Goal: Task Accomplishment & Management: Use online tool/utility

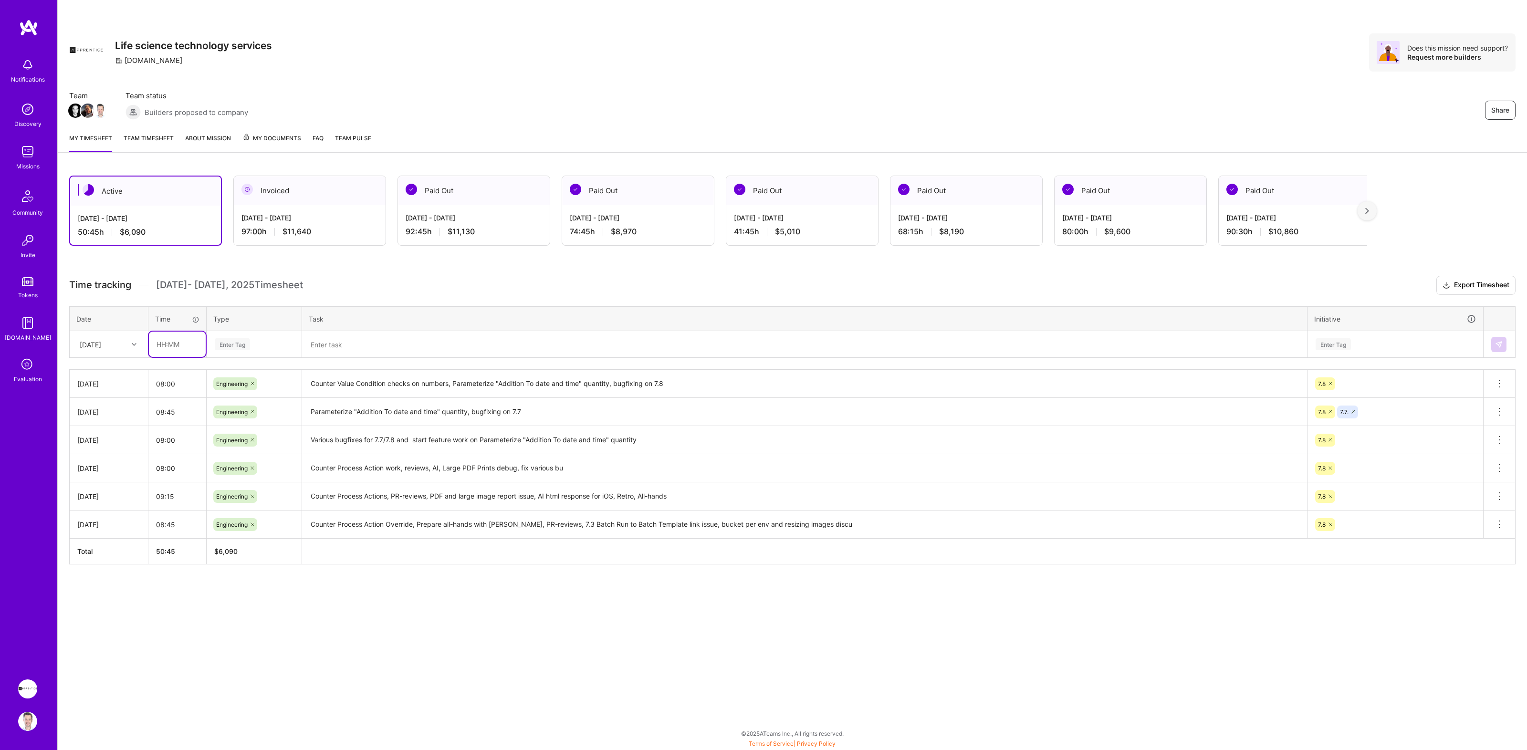
click at [172, 344] on input "text" at bounding box center [177, 344] width 57 height 25
type input "08:00"
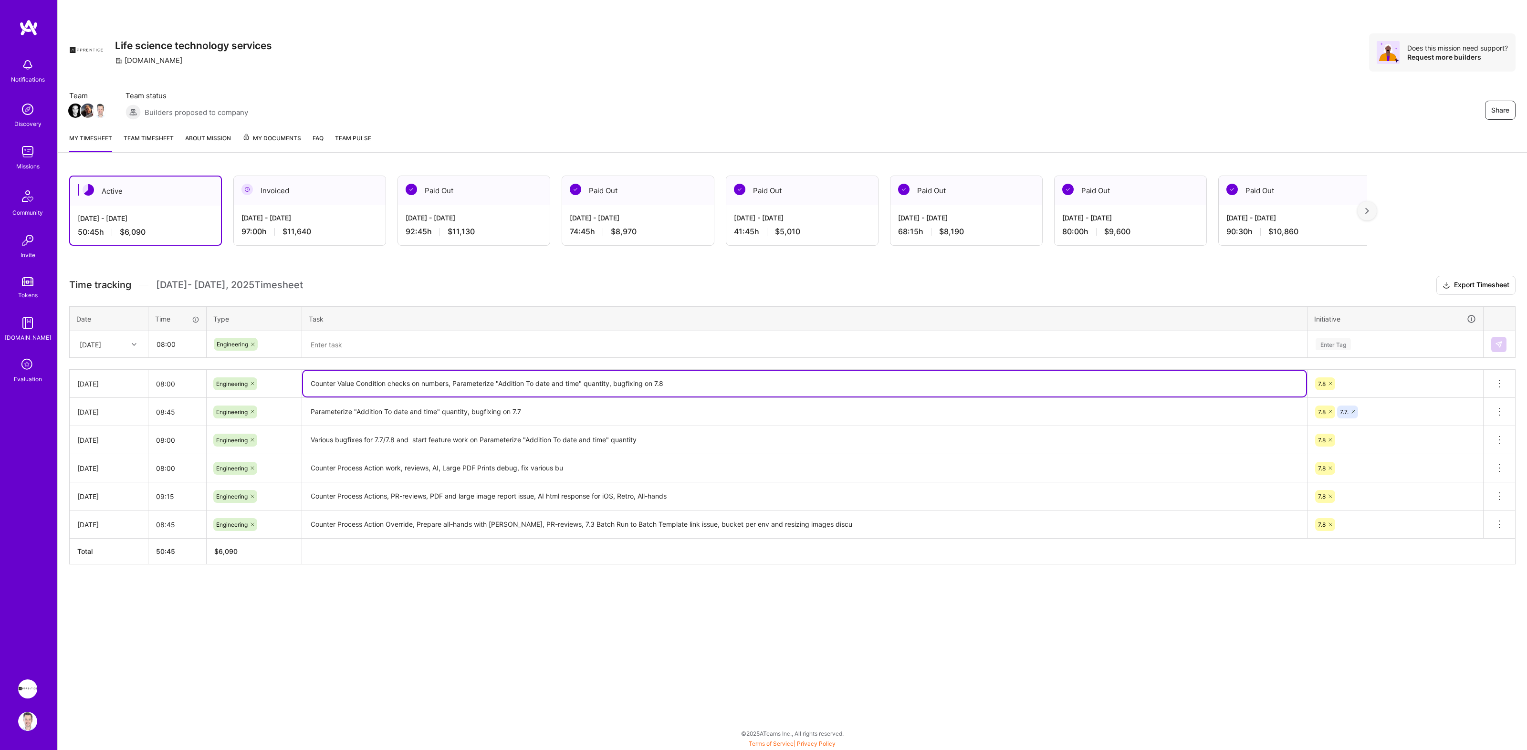
drag, startPoint x: 311, startPoint y: 382, endPoint x: 356, endPoint y: 383, distance: 44.4
click at [356, 383] on textarea "Counter Value Condition checks on numbers, Parameterize "Addition To date and t…" at bounding box center [804, 384] width 1003 height 26
click at [361, 350] on textarea at bounding box center [804, 344] width 1003 height 25
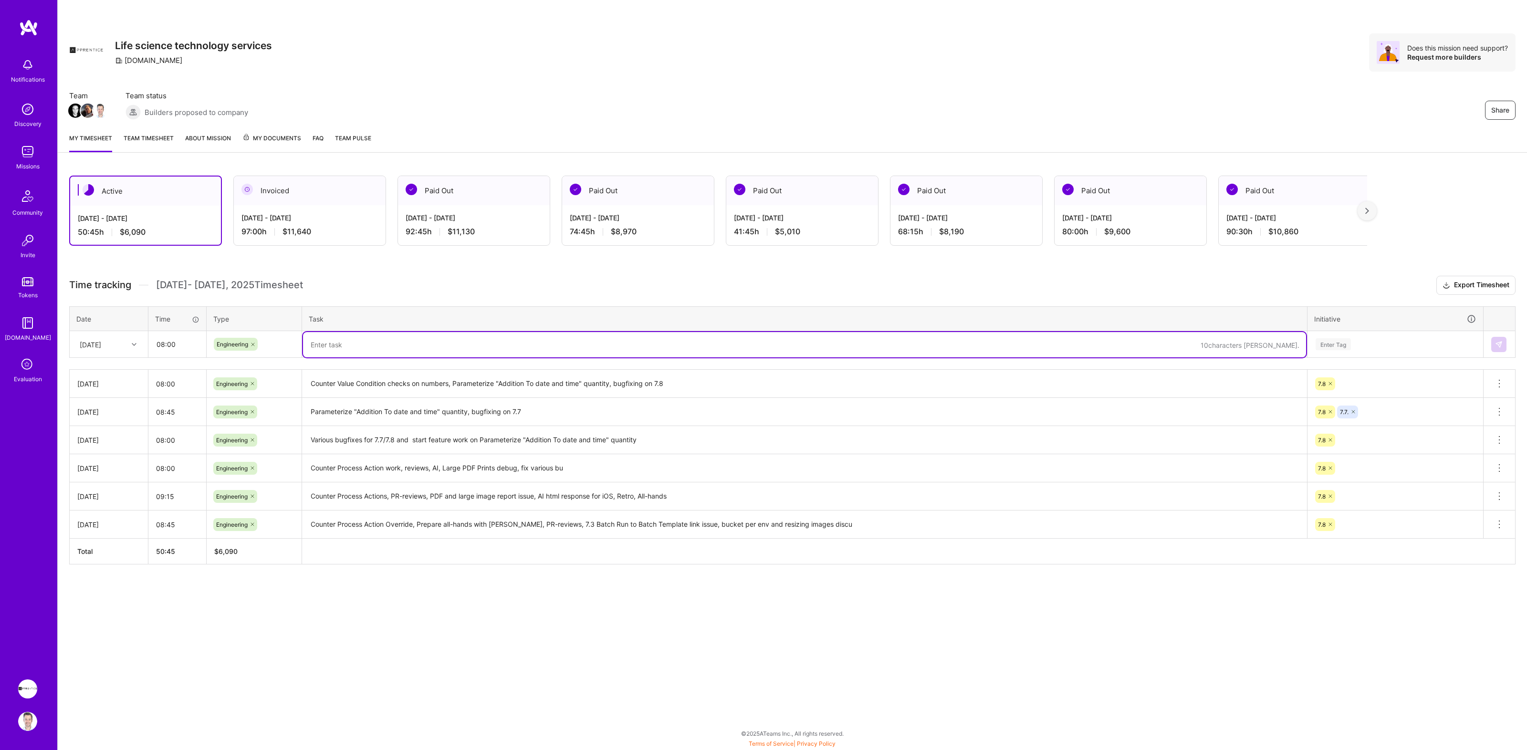
paste textarea "Counter Value"
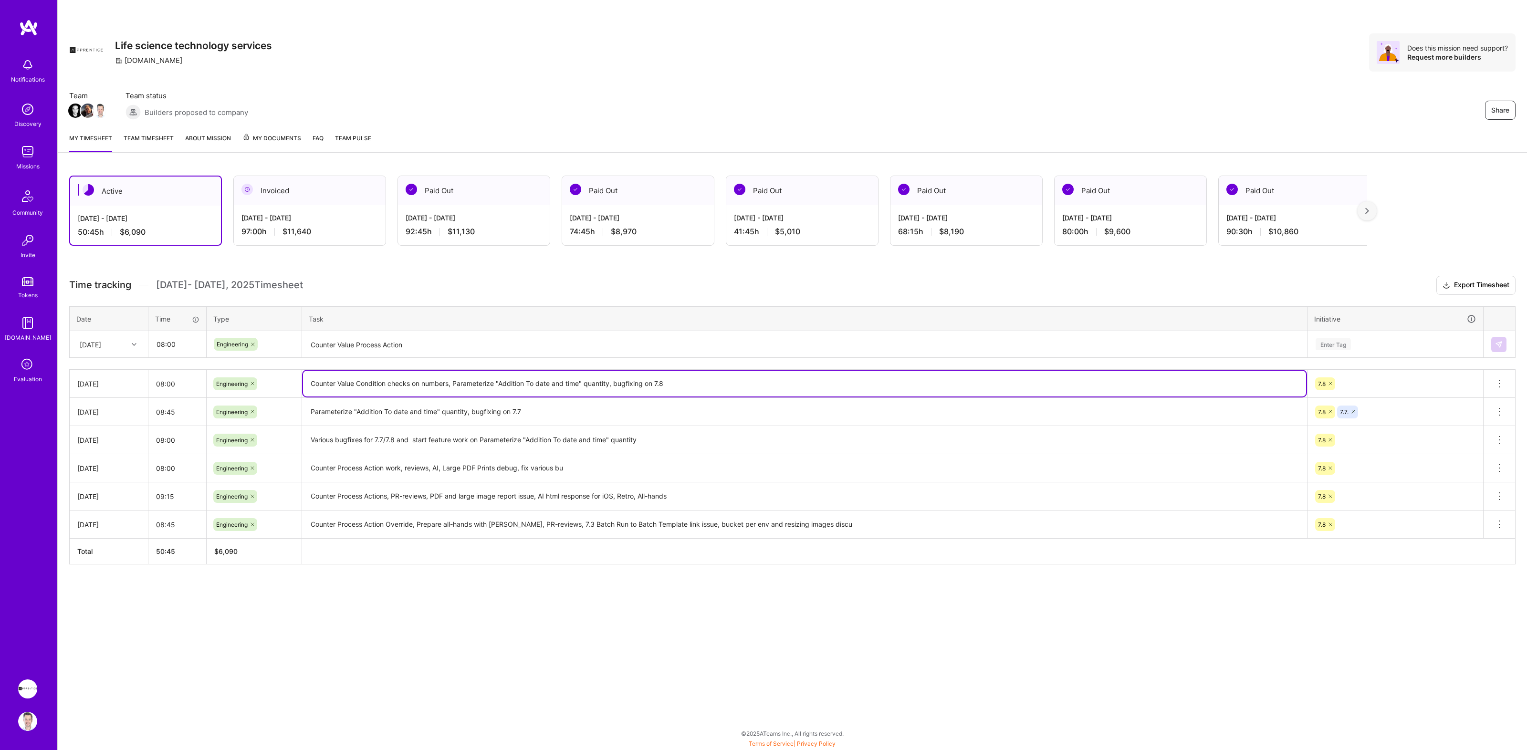
drag, startPoint x: 456, startPoint y: 382, endPoint x: 612, endPoint y: 380, distance: 156.1
click at [612, 380] on textarea "Counter Value Condition checks on numbers, Parameterize "Addition To date and t…" at bounding box center [804, 384] width 1003 height 26
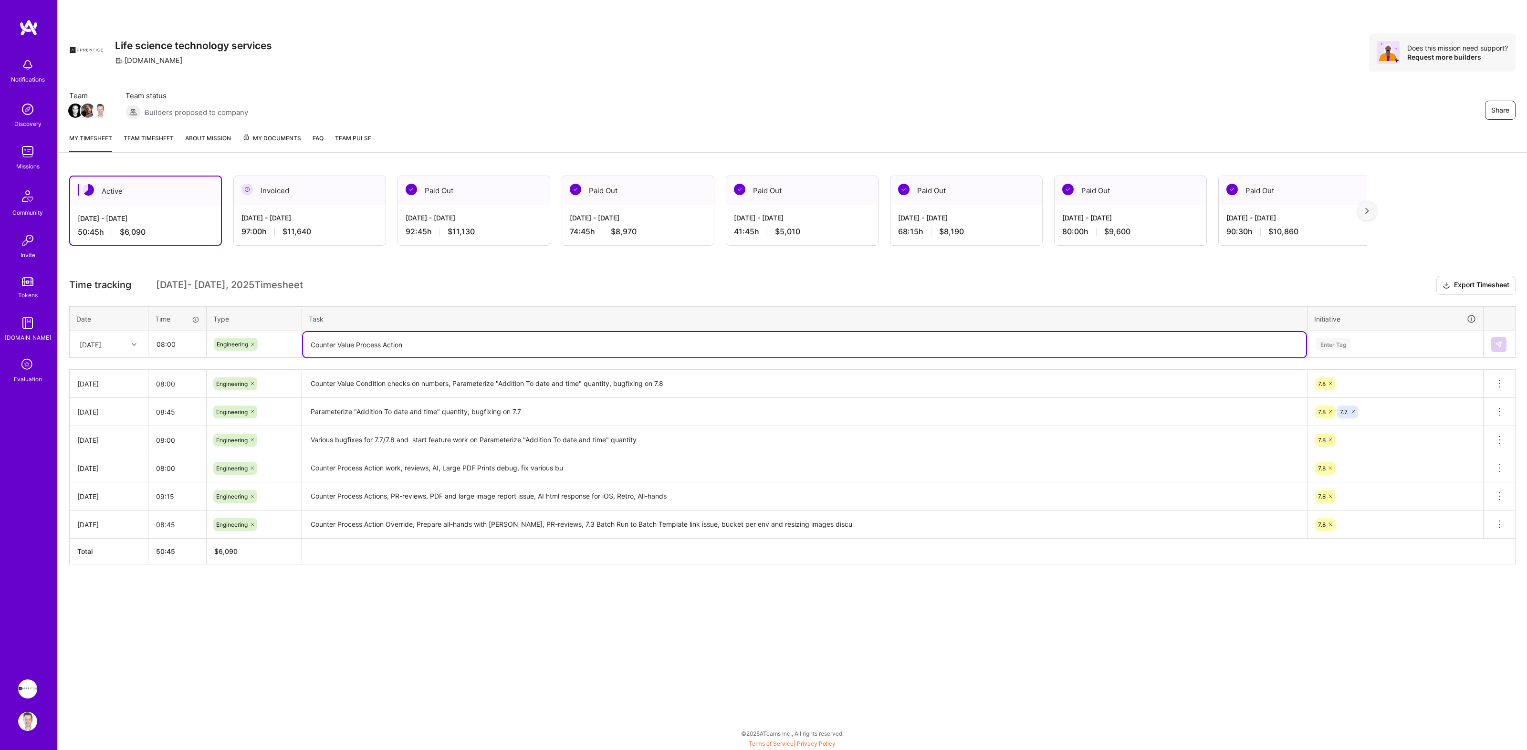
click at [581, 343] on textarea "Counter Value Process Action" at bounding box center [804, 344] width 1003 height 25
paste textarea "Parameterize "Addition To date and time" quantity"
type textarea "Counter Value Process Action, Parameterize "Addition To date and time" quantity"
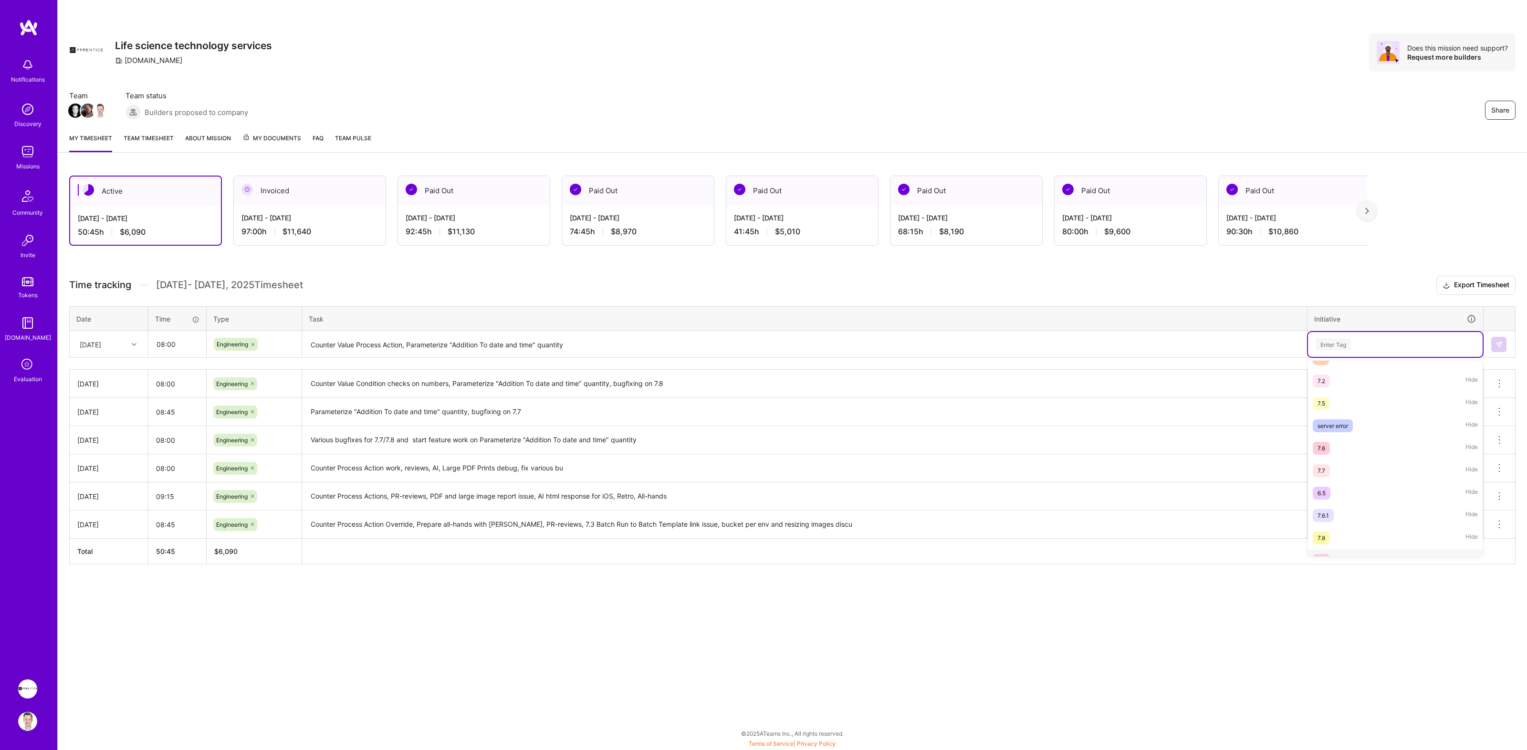
scroll to position [217, 0]
click at [1503, 342] on button at bounding box center [1498, 344] width 15 height 15
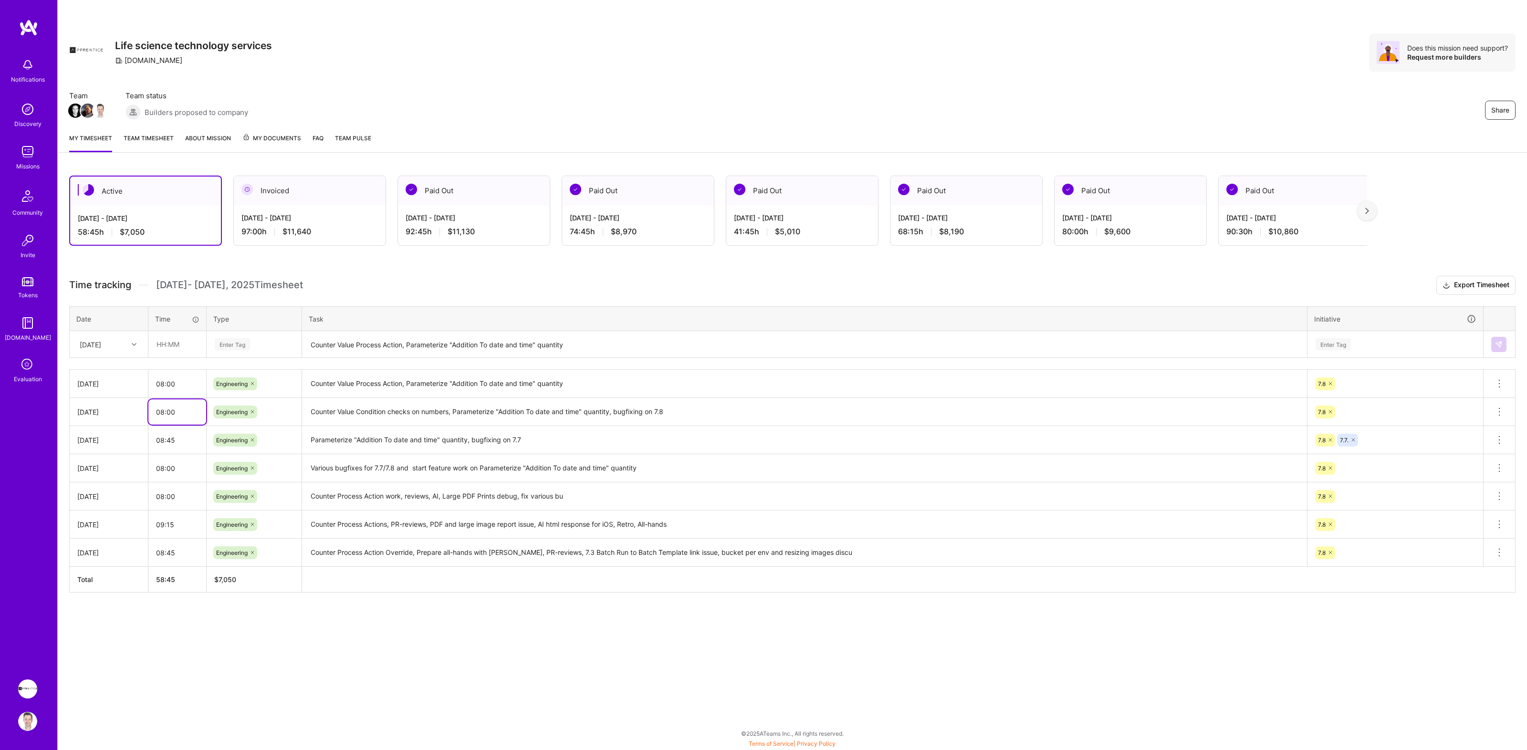
drag, startPoint x: 165, startPoint y: 411, endPoint x: 146, endPoint y: 411, distance: 19.6
click at [146, 411] on tr "[DATE] 08:00 Engineering Counter Value Condition checks on numbers, Parameteriz…" at bounding box center [793, 412] width 1446 height 28
type input "09:15"
